Goal: Task Accomplishment & Management: Manage account settings

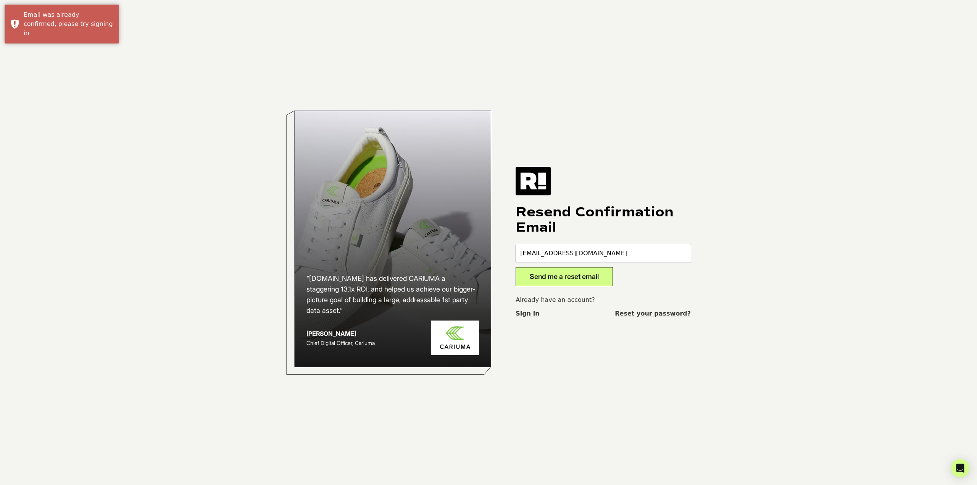
click at [531, 316] on link "Sign in" at bounding box center [528, 313] width 24 height 9
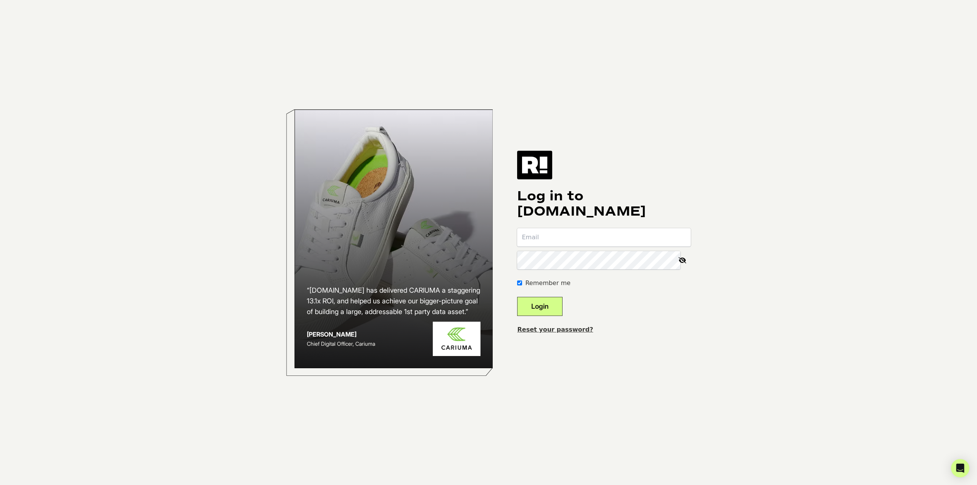
click at [554, 234] on input "email" at bounding box center [604, 237] width 174 height 18
type input "[EMAIL_ADDRESS][DOMAIN_NAME]"
click at [517, 297] on button "Login" at bounding box center [539, 306] width 45 height 19
click at [580, 239] on input "email" at bounding box center [604, 237] width 174 height 18
type input "[EMAIL_ADDRESS][DOMAIN_NAME]"
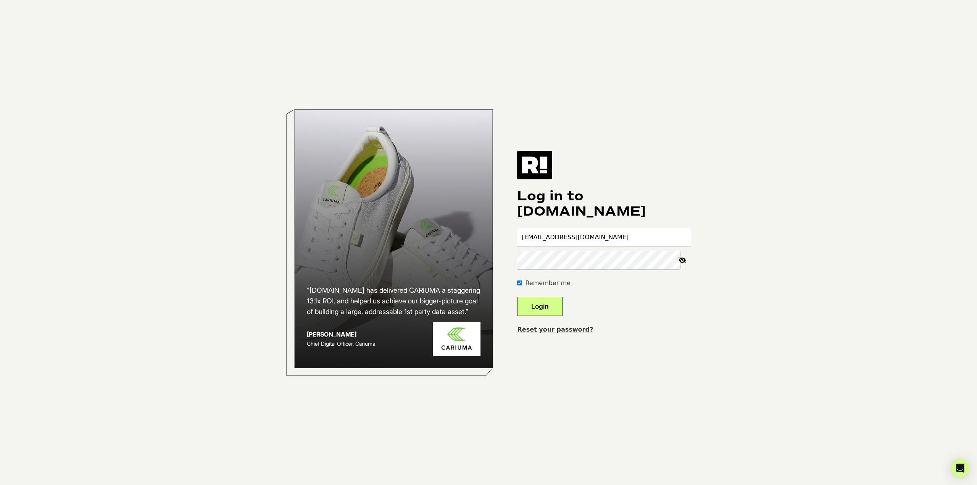
click at [567, 330] on link "Reset your password?" at bounding box center [555, 329] width 76 height 7
